Goal: Transaction & Acquisition: Purchase product/service

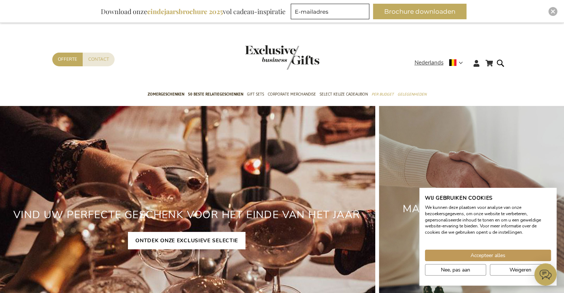
click at [186, 235] on link "ONTDEK ONZE EXCLUSIEVE SELECTIE" at bounding box center [187, 240] width 118 height 17
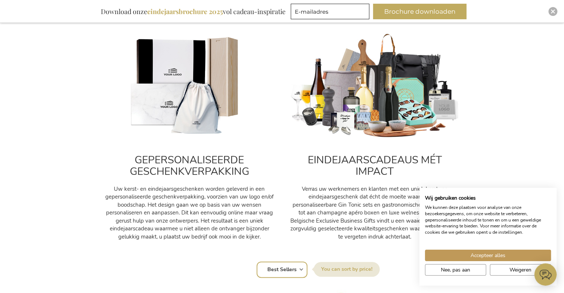
scroll to position [260, 0]
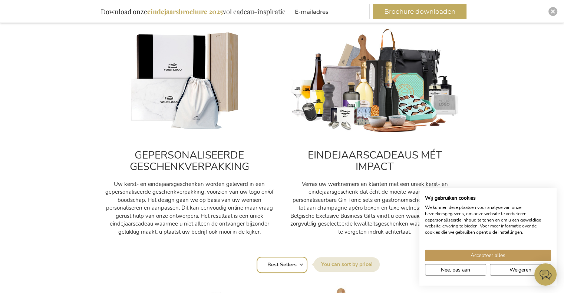
click at [187, 84] on img at bounding box center [189, 81] width 171 height 106
click at [171, 163] on h2 "GEPERSONALISEERDE GESCHENKVERPAKKING" at bounding box center [189, 161] width 171 height 23
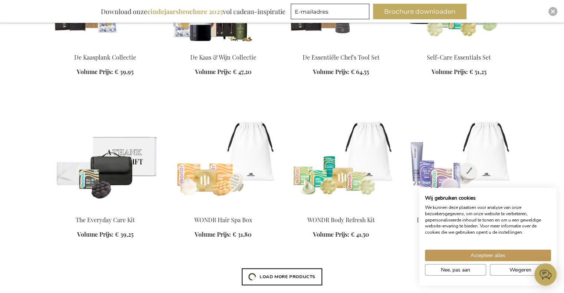
scroll to position [779, 0]
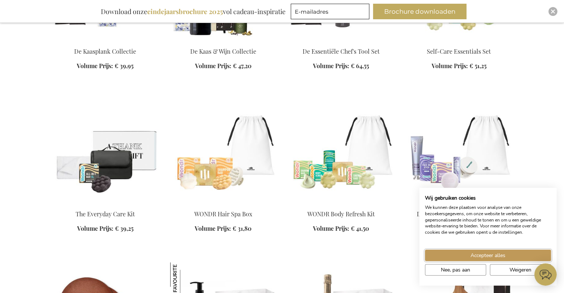
click at [490, 257] on span "Accepteer alles" at bounding box center [488, 256] width 35 height 8
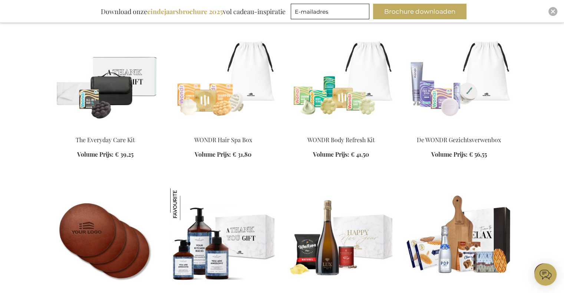
scroll to position [965, 0]
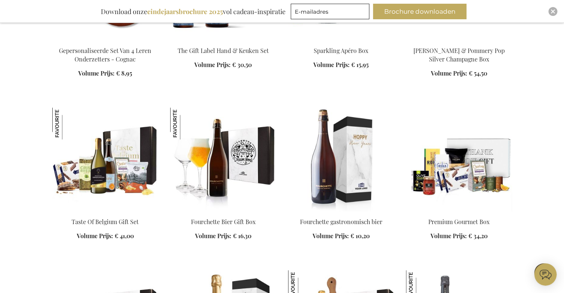
scroll to position [1113, 0]
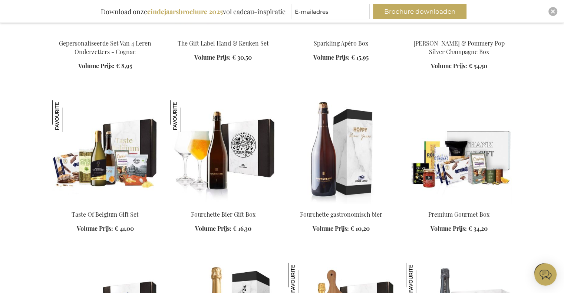
click at [345, 181] on img at bounding box center [341, 152] width 106 height 104
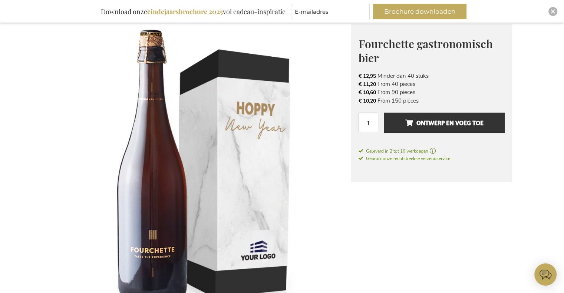
scroll to position [111, 0]
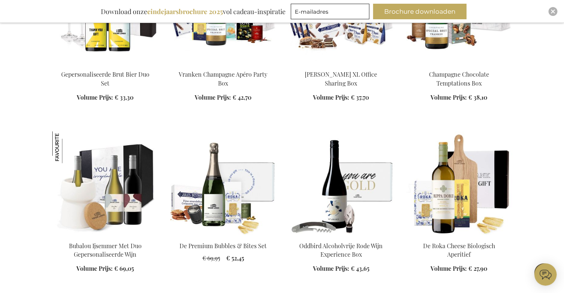
scroll to position [1352, 0]
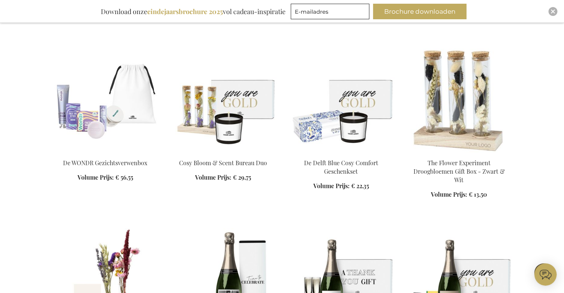
scroll to position [1983, 0]
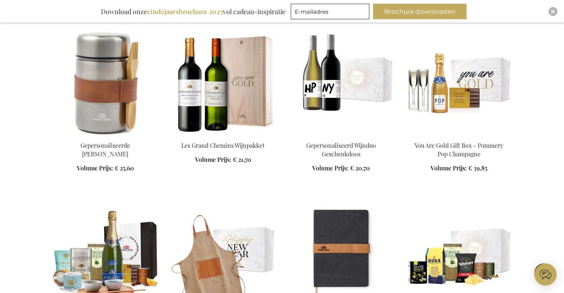
scroll to position [2466, 0]
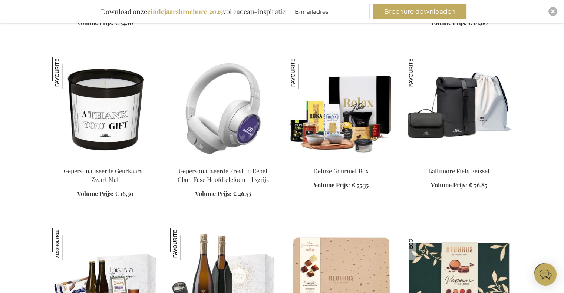
scroll to position [3133, 0]
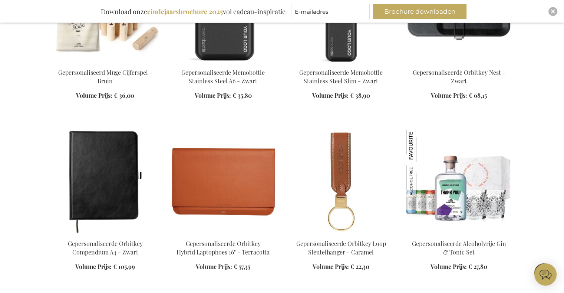
scroll to position [3801, 0]
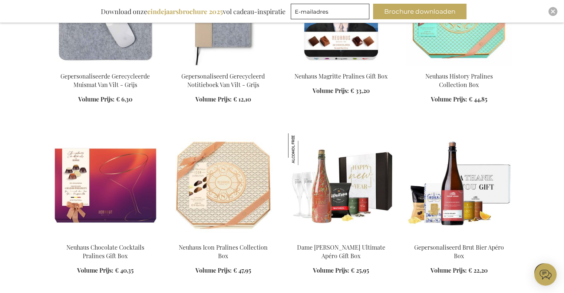
scroll to position [4951, 0]
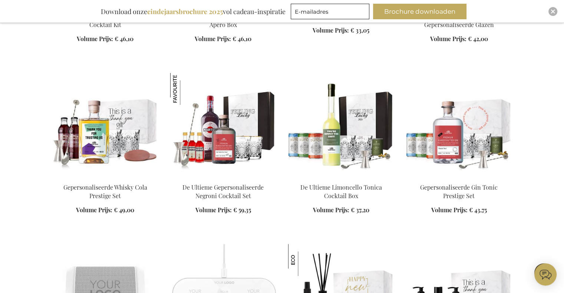
scroll to position [5656, 0]
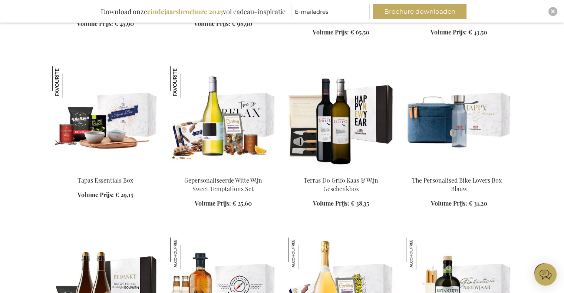
scroll to position [5953, 0]
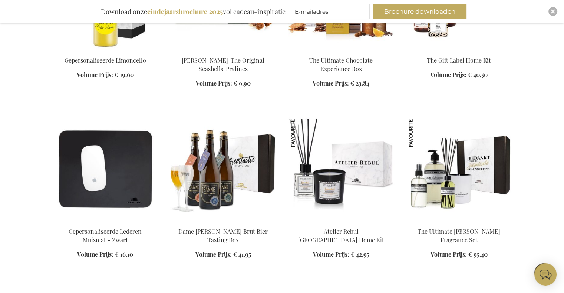
scroll to position [7029, 0]
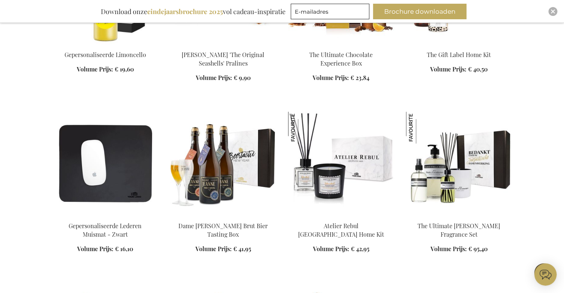
scroll to position [7029, 0]
